Goal: Complete application form

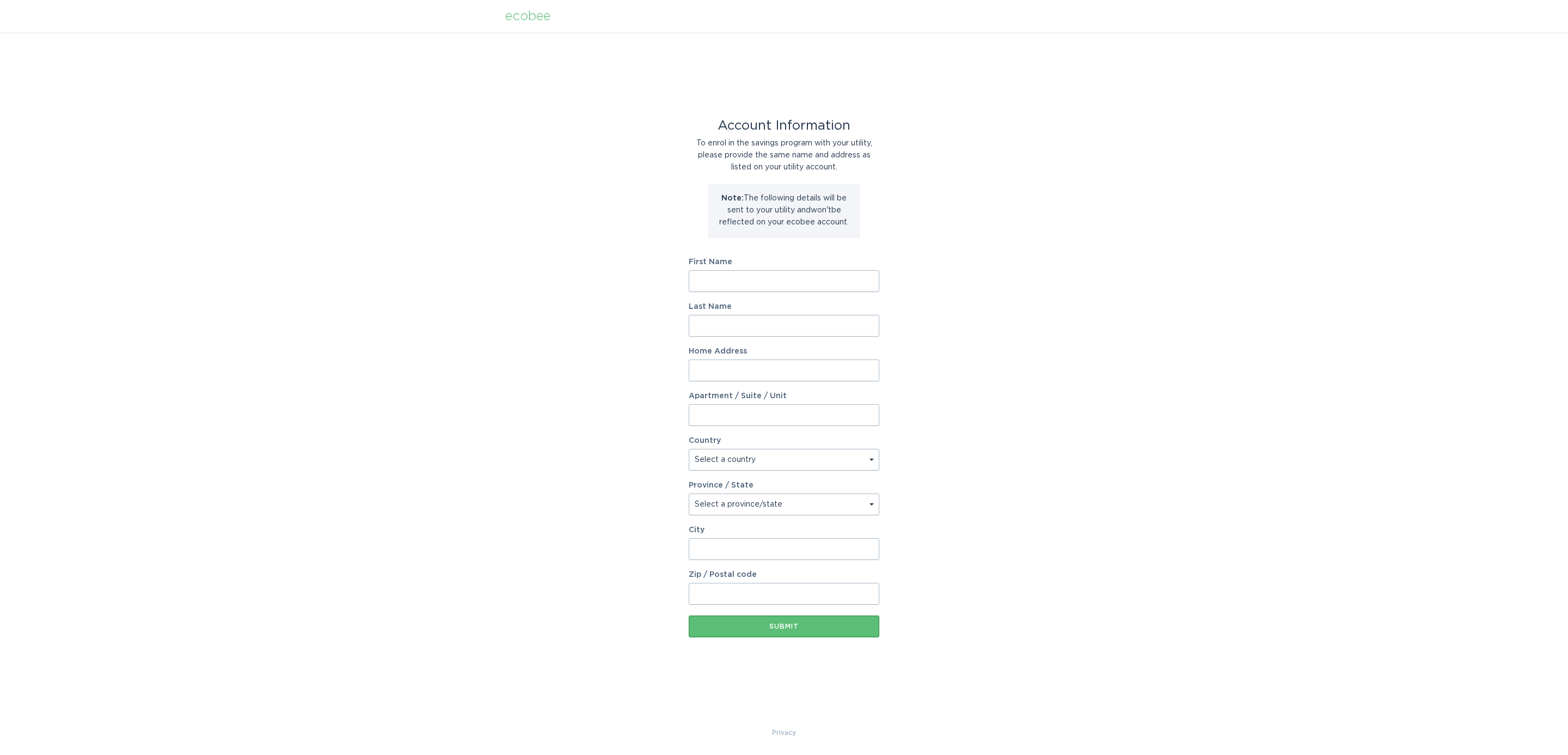
click at [781, 287] on input "First Name" at bounding box center [784, 281] width 191 height 22
type input "[PERSON_NAME]"
type input "[STREET_ADDRESS]"
select select "US"
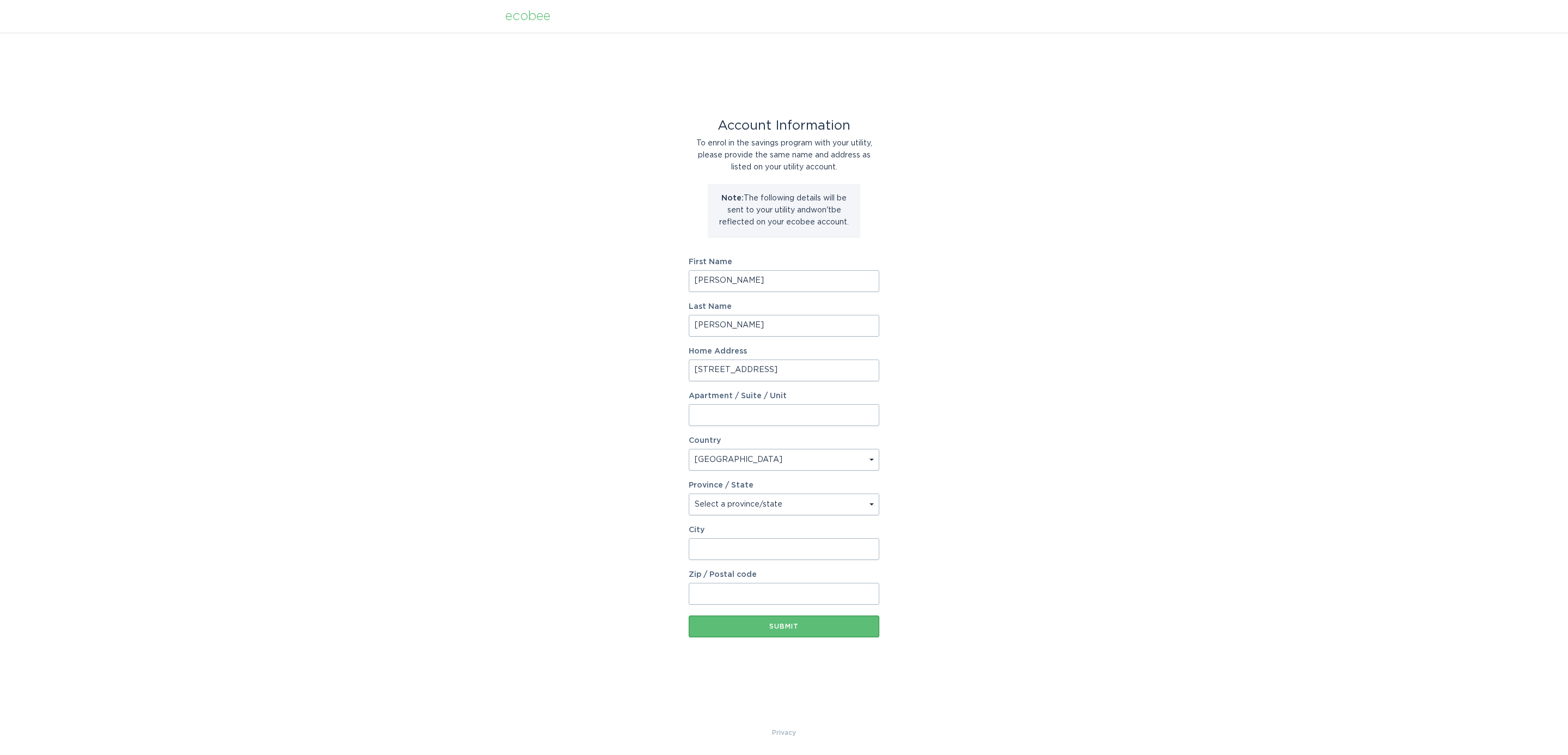
type input "Oak Brook"
type input "60523"
select select "IL"
click at [782, 625] on div "Submit" at bounding box center [784, 626] width 179 height 6
